Goal: Task Accomplishment & Management: Use online tool/utility

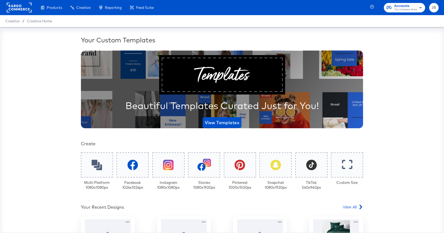
click at [406, 10] on span "The Company Store" at bounding box center [405, 10] width 23 height 4
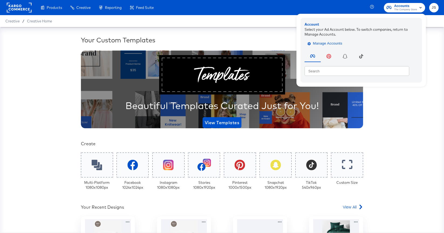
click at [326, 44] on span "Manage Accounts" at bounding box center [326, 43] width 34 height 6
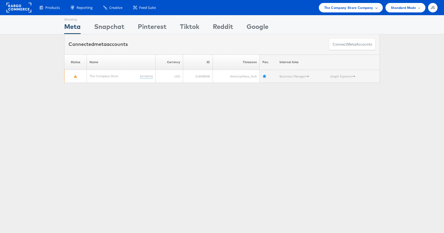
click at [360, 11] on div "The Company Store Company" at bounding box center [351, 7] width 64 height 9
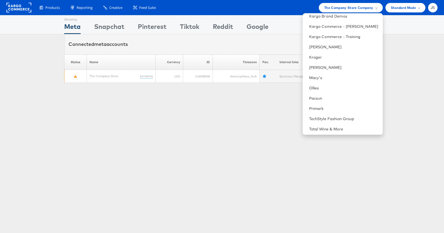
scroll to position [147, 0]
click at [326, 48] on link "[PERSON_NAME]" at bounding box center [343, 46] width 69 height 5
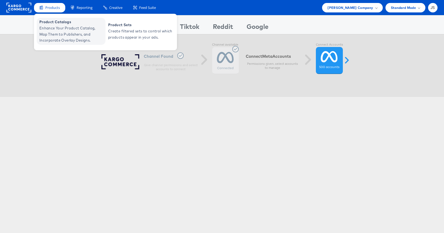
click at [58, 28] on span "Enhance Your Product Catalog, Map Them to Publishers, and Incorporate Overlay D…" at bounding box center [71, 34] width 65 height 18
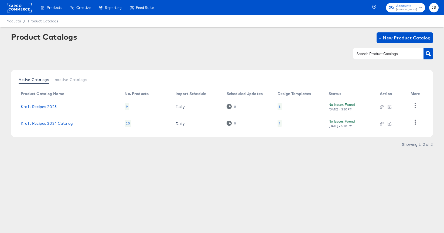
click at [280, 106] on div "3" at bounding box center [280, 106] width 4 height 7
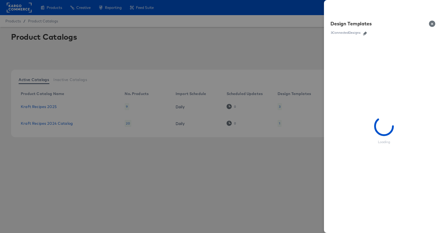
click at [365, 33] on icon "button" at bounding box center [365, 34] width 4 height 4
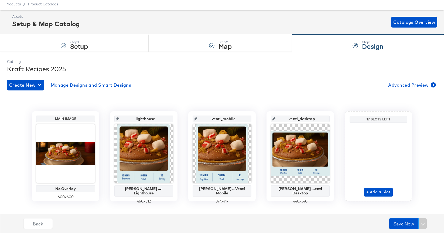
scroll to position [24, 0]
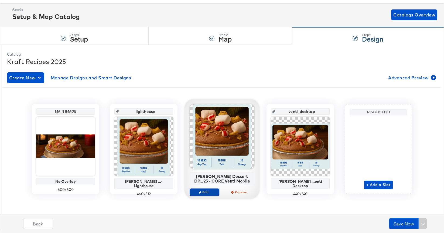
click at [206, 194] on span "Edit" at bounding box center [204, 192] width 25 height 4
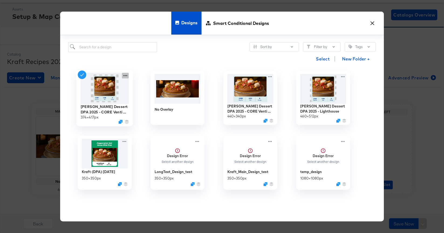
click at [124, 74] on icon at bounding box center [125, 76] width 7 height 6
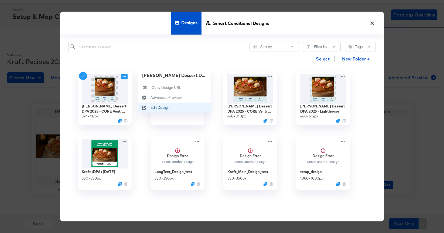
click at [148, 107] on icon at bounding box center [144, 107] width 12 height 4
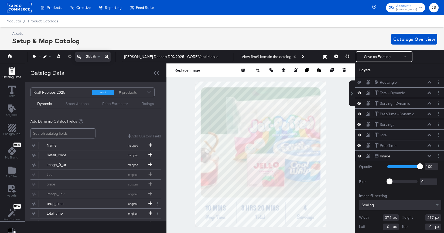
click at [430, 154] on div "Image Image" at bounding box center [402, 156] width 57 height 6
click at [430, 155] on icon at bounding box center [429, 156] width 4 height 3
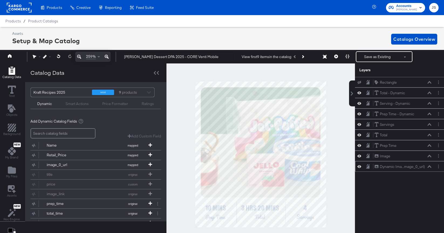
click at [429, 166] on icon at bounding box center [429, 166] width 4 height 3
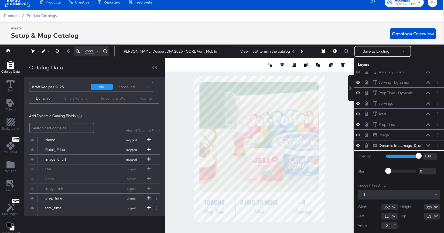
click at [406, 191] on div "Fill" at bounding box center [399, 195] width 82 height 10
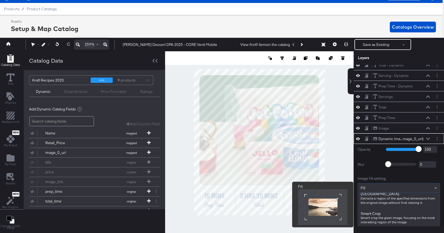
scroll to position [128, 0]
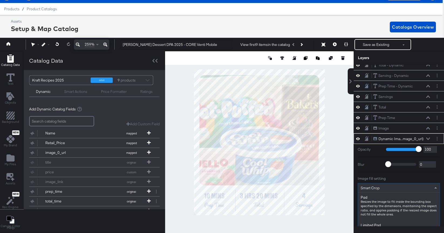
click at [410, 187] on div "Smart Crop" at bounding box center [399, 187] width 82 height 9
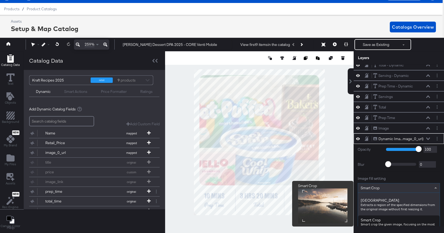
scroll to position [115, 0]
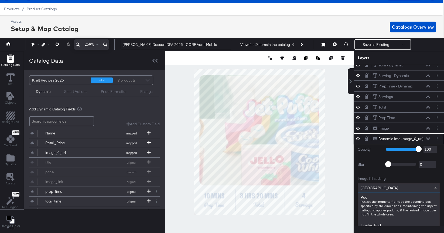
click at [401, 189] on div "Crop Center" at bounding box center [399, 187] width 82 height 9
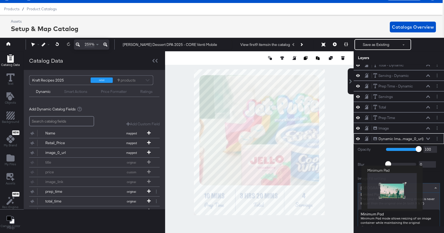
scroll to position [0, 0]
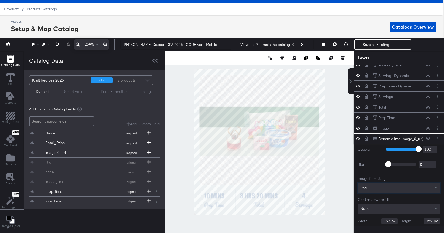
click at [397, 187] on div "Pad" at bounding box center [399, 187] width 82 height 9
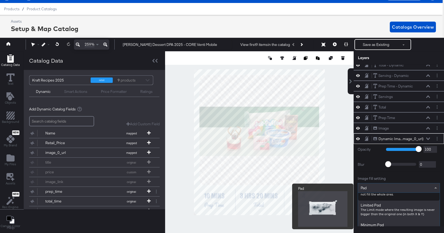
scroll to position [27, 0]
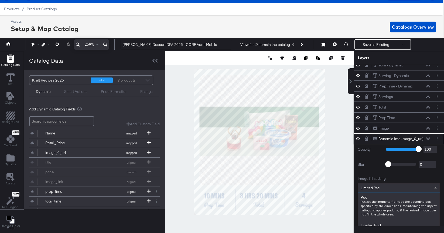
click at [395, 183] on div "Limited Pad" at bounding box center [399, 188] width 82 height 10
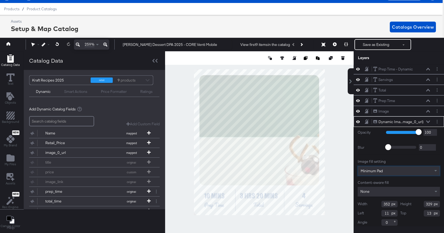
scroll to position [16, 0]
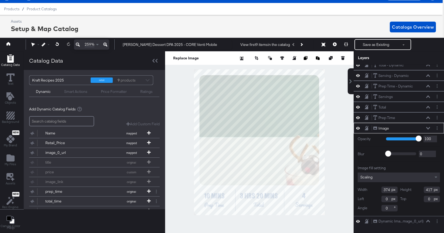
type input "-86"
type input "-23"
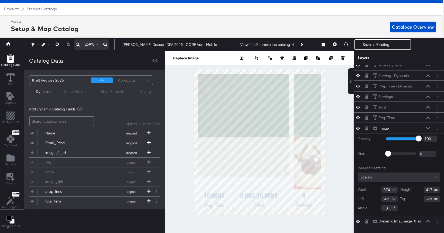
scroll to position [0, 0]
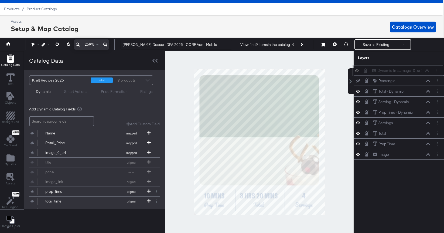
drag, startPoint x: 420, startPoint y: 158, endPoint x: 419, endPoint y: 73, distance: 85.2
click at [419, 73] on div "Dynamic Ima...mage_0_url) Dynamic Image (image_0_url)" at bounding box center [397, 70] width 90 height 11
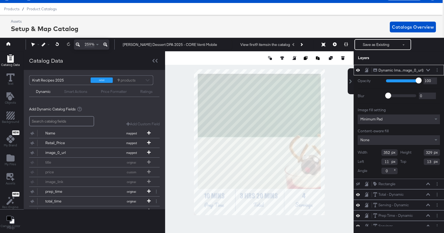
type input "-63"
type input "-7"
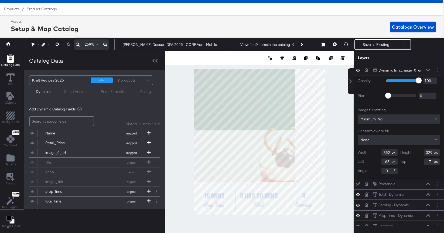
click at [340, 122] on div at bounding box center [259, 142] width 189 height 182
type input "490"
type input "322"
type input "0"
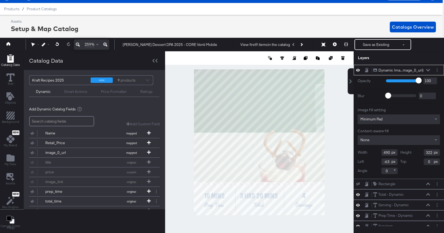
click at [252, 221] on html "Products Creative Reporting Feed Suite Accounts Kraft Heinz JS Products / Produ…" at bounding box center [221, 104] width 444 height 233
type input "526"
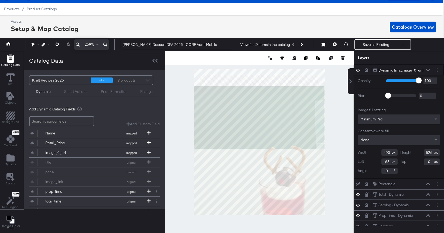
type input "-192"
type input "-66"
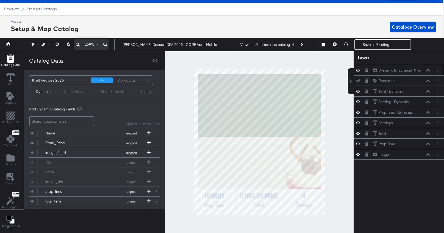
click at [429, 69] on icon at bounding box center [428, 70] width 4 height 2
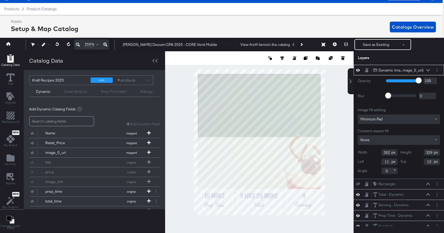
click at [409, 119] on div "Minimum Pad" at bounding box center [399, 119] width 82 height 10
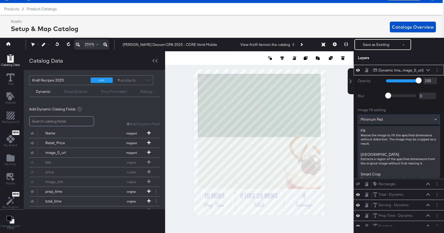
scroll to position [92, 0]
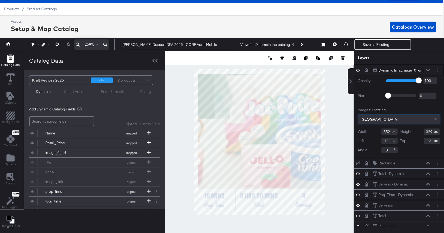
click at [396, 118] on div "Crop Center" at bounding box center [399, 119] width 82 height 9
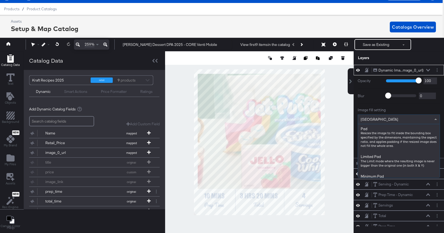
scroll to position [115, 0]
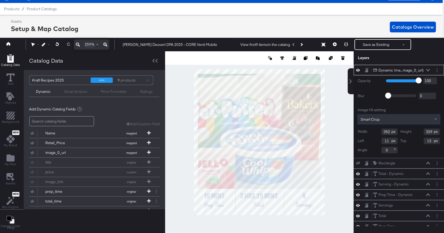
click at [398, 117] on div "Smart Crop" at bounding box center [399, 119] width 82 height 9
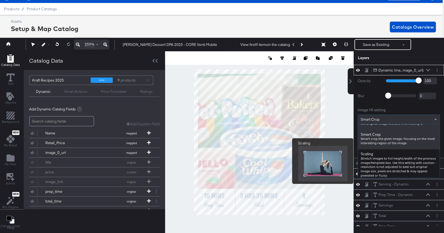
scroll to position [6, 0]
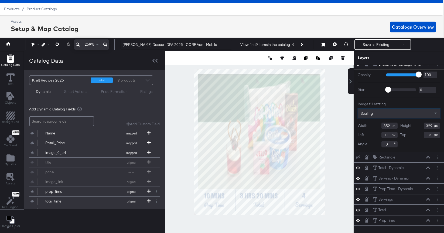
click at [387, 115] on div "Scaling" at bounding box center [399, 113] width 82 height 9
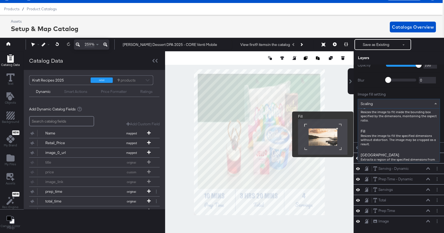
scroll to position [69, 0]
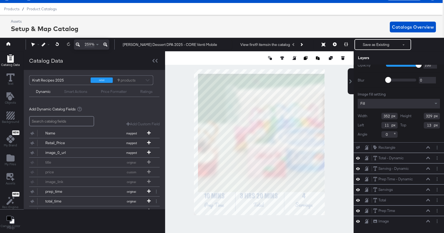
click at [332, 129] on div at bounding box center [259, 142] width 189 height 182
type input "385"
type input "338"
type input "12"
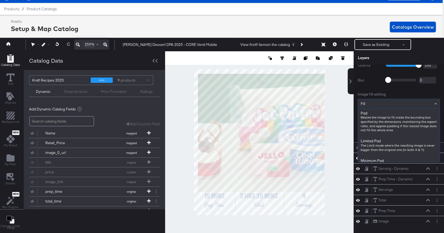
click at [379, 107] on div "Fill" at bounding box center [399, 103] width 82 height 9
click at [338, 180] on div at bounding box center [259, 142] width 189 height 182
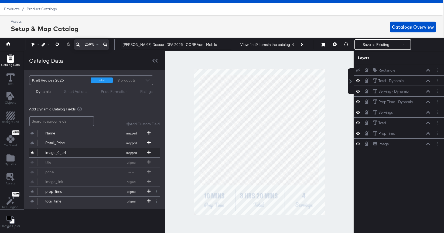
click at [67, 154] on div "image_0_url" at bounding box center [64, 152] width 39 height 5
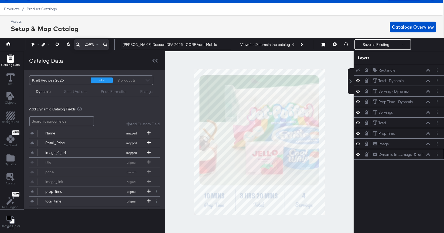
click at [427, 153] on icon at bounding box center [428, 154] width 4 height 3
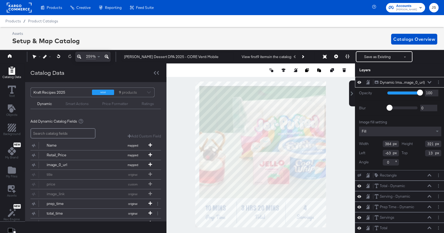
scroll to position [12, 1]
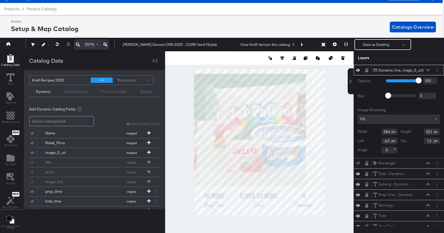
type input "421"
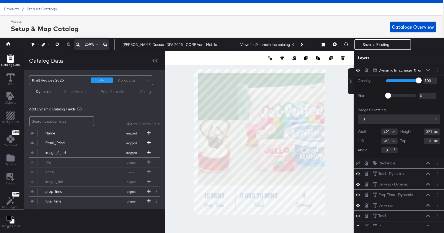
type input "12"
type input "11"
type input "77"
type input "19"
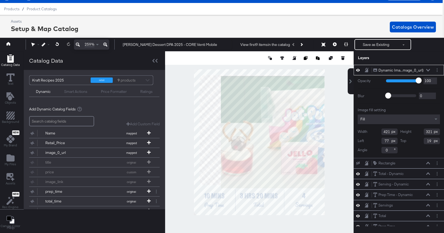
type input "472"
type input "27"
